Goal: Transaction & Acquisition: Purchase product/service

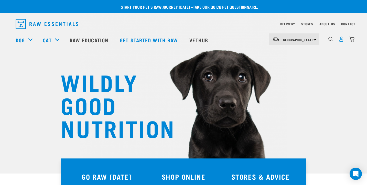
click at [341, 42] on img "dropdown navigation" at bounding box center [340, 39] width 5 height 5
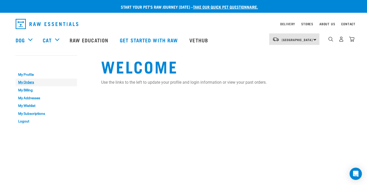
click at [32, 83] on link "My Orders" at bounding box center [46, 83] width 61 height 8
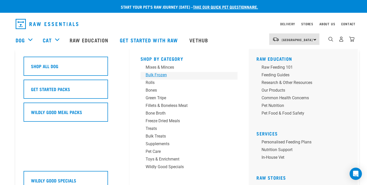
click at [162, 76] on div "Bulk Frozen" at bounding box center [185, 75] width 80 height 6
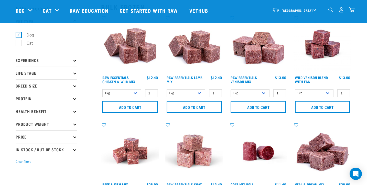
scroll to position [21, 0]
click at [134, 93] on select "1kg 3kg Bulk (10kg)" at bounding box center [121, 94] width 39 height 8
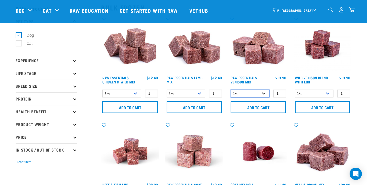
click at [263, 93] on select "1kg 3kg" at bounding box center [249, 94] width 39 height 8
select select "712"
click at [328, 93] on select "1kg 3kg Bulk (10kg)" at bounding box center [314, 94] width 39 height 8
select select "50722"
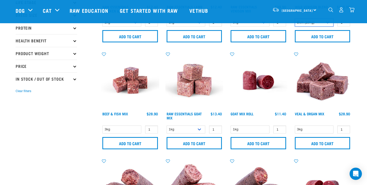
scroll to position [96, 0]
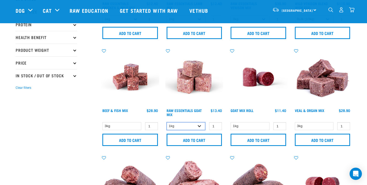
click at [200, 125] on select "1kg 3kg" at bounding box center [185, 126] width 39 height 8
select select "337219"
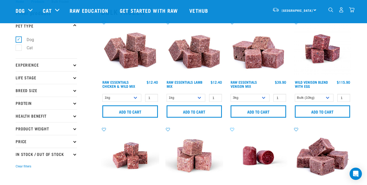
scroll to position [16, 0]
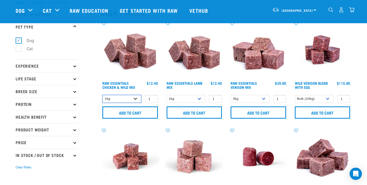
click at [136, 98] on select "1kg 3kg Bulk (10kg)" at bounding box center [121, 99] width 39 height 8
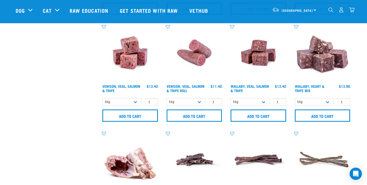
scroll to position [334, 0]
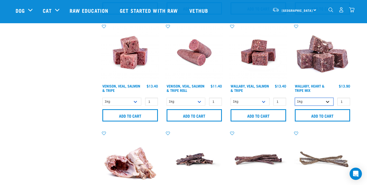
click at [327, 102] on select "1kg 3kg" at bounding box center [314, 102] width 39 height 8
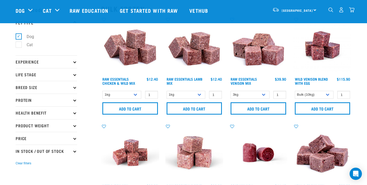
scroll to position [20, 0]
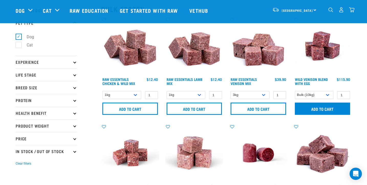
click at [315, 109] on input "Add to cart" at bounding box center [322, 109] width 55 height 12
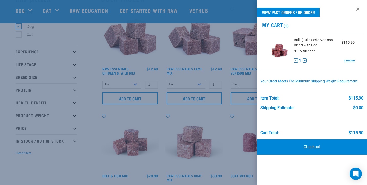
scroll to position [29, 0]
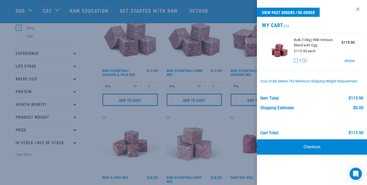
click at [134, 86] on div at bounding box center [183, 92] width 367 height 185
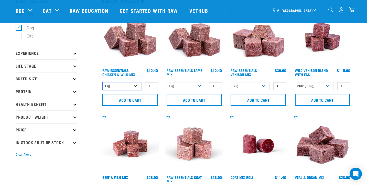
select select "14881"
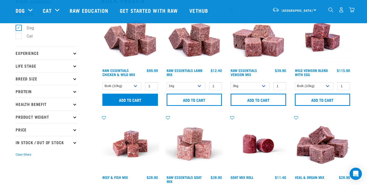
click at [137, 103] on input "Add to cart" at bounding box center [129, 100] width 55 height 12
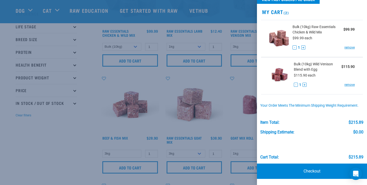
scroll to position [13, 0]
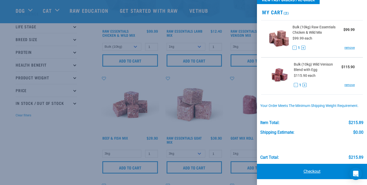
click at [307, 171] on link "Checkout" at bounding box center [312, 171] width 110 height 15
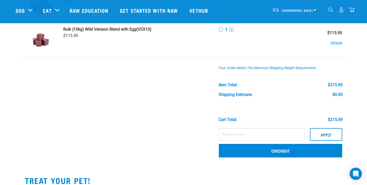
scroll to position [57, 0]
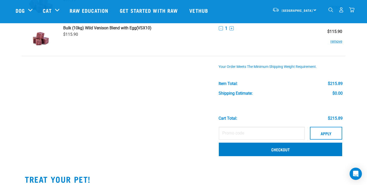
click at [229, 149] on link "Checkout" at bounding box center [280, 149] width 123 height 13
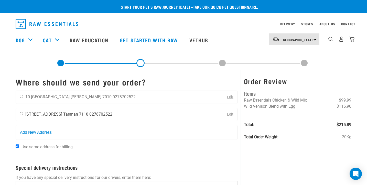
click at [21, 114] on input "radio" at bounding box center [21, 113] width 3 height 3
radio input "true"
click at [17, 147] on input "Use same address for billing" at bounding box center [17, 146] width 3 height 3
checkbox input "false"
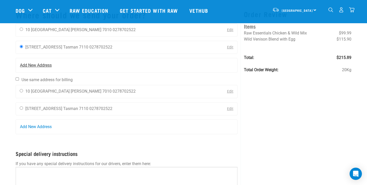
scroll to position [31, 0]
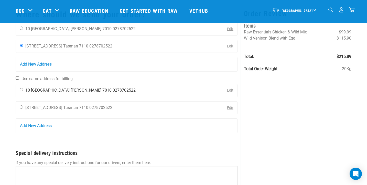
click at [21, 91] on input "radio" at bounding box center [21, 89] width 3 height 3
radio input "true"
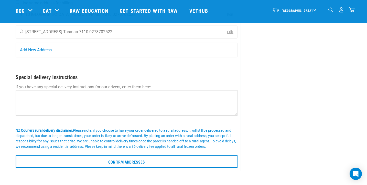
scroll to position [111, 0]
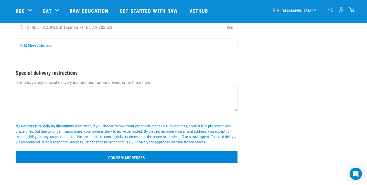
click at [129, 160] on input "Confirm addresses" at bounding box center [127, 157] width 222 height 12
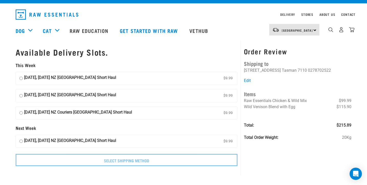
scroll to position [5, 0]
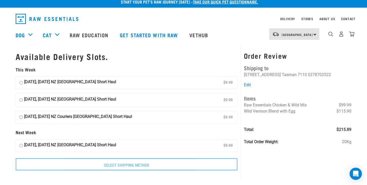
click at [21, 81] on input "[DATE], [DATE] NZ [GEOGRAPHIC_DATA] Short Haul $9.99" at bounding box center [20, 83] width 3 height 8
radio input "true"
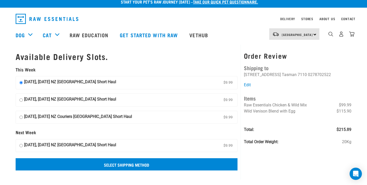
click at [130, 163] on input "Select Shipping Method" at bounding box center [127, 165] width 222 height 12
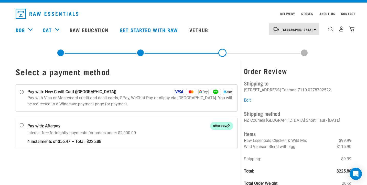
scroll to position [13, 0]
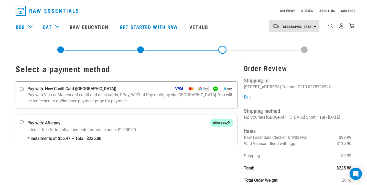
click at [22, 89] on input "Pay with: New Credit Card ([GEOGRAPHIC_DATA])" at bounding box center [22, 89] width 4 height 4
radio input "true"
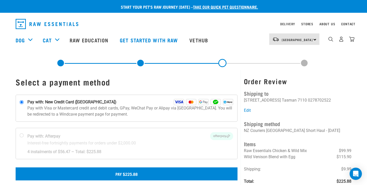
click at [135, 174] on button "Pay $225.88" at bounding box center [127, 174] width 222 height 13
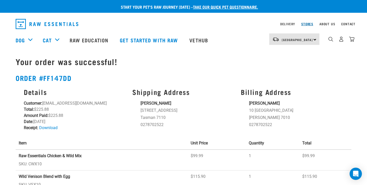
click at [306, 24] on link "Stores" at bounding box center [307, 24] width 12 height 2
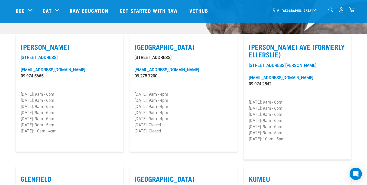
scroll to position [135, 0]
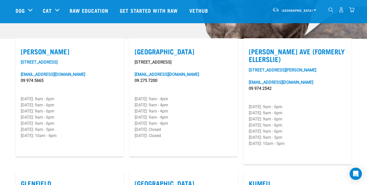
click at [314, 10] on div "[GEOGRAPHIC_DATA] [GEOGRAPHIC_DATA]" at bounding box center [294, 10] width 50 height 12
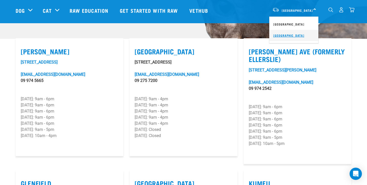
click at [290, 35] on link "[GEOGRAPHIC_DATA]" at bounding box center [293, 35] width 49 height 11
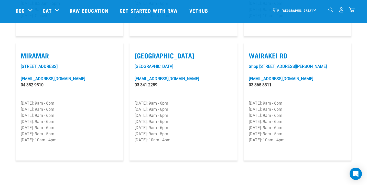
scroll to position [762, 0]
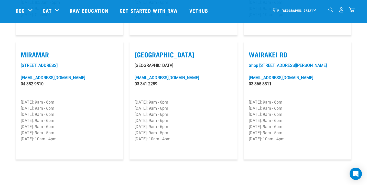
click at [167, 63] on link "[GEOGRAPHIC_DATA]" at bounding box center [153, 65] width 39 height 5
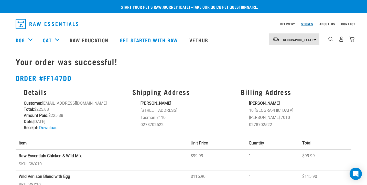
click at [302, 25] on link "Stores" at bounding box center [307, 24] width 12 height 2
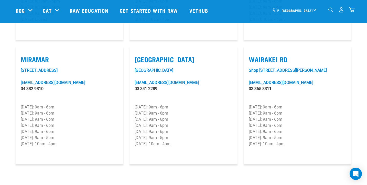
scroll to position [753, 0]
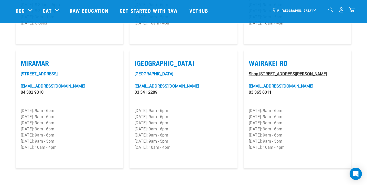
click at [274, 72] on link "Shop [STREET_ADDRESS][PERSON_NAME]" at bounding box center [288, 74] width 78 height 5
